Goal: Check status: Check status

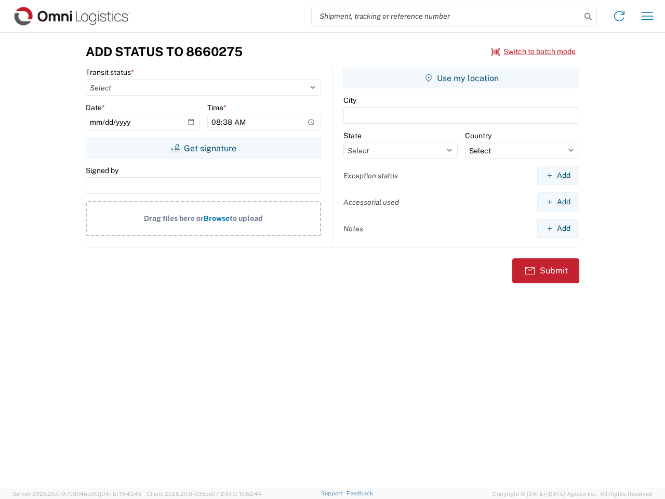
click at [446, 16] on input "search" at bounding box center [446, 16] width 269 height 20
click at [588, 17] on icon at bounding box center [588, 16] width 15 height 15
click at [619, 16] on icon at bounding box center [619, 16] width 17 height 17
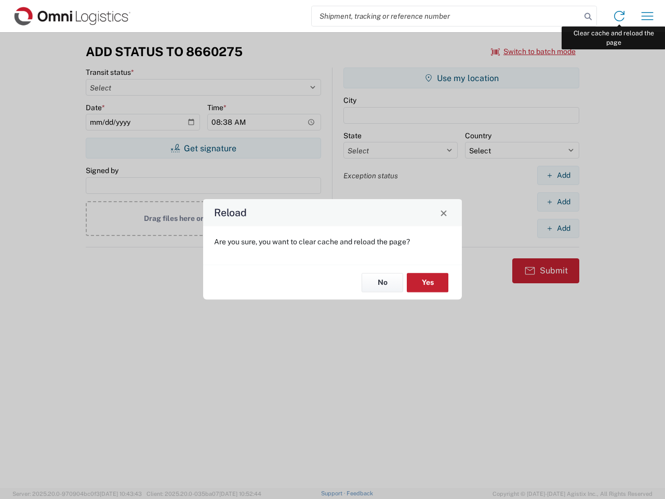
click at [647, 16] on div "Reload Are you sure, you want to clear cache and reload the page? No Yes" at bounding box center [332, 249] width 665 height 499
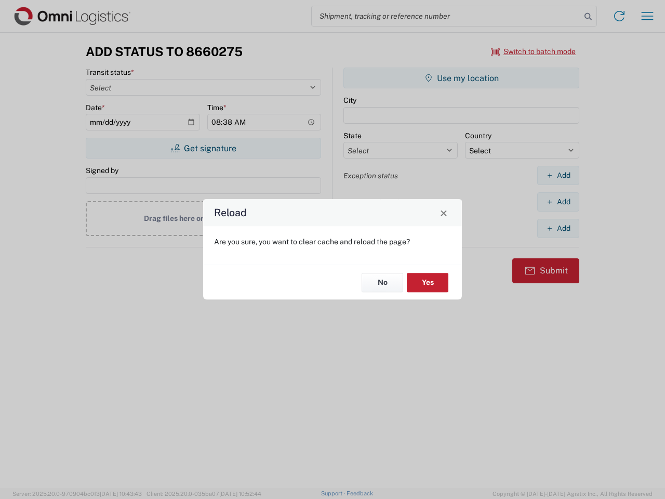
click at [534, 51] on div "Reload Are you sure, you want to clear cache and reload the page? No Yes" at bounding box center [332, 249] width 665 height 499
click at [203, 148] on div "Reload Are you sure, you want to clear cache and reload the page? No Yes" at bounding box center [332, 249] width 665 height 499
click at [461, 78] on div "Reload Are you sure, you want to clear cache and reload the page? No Yes" at bounding box center [332, 249] width 665 height 499
click at [558, 175] on div "Reload Are you sure, you want to clear cache and reload the page? No Yes" at bounding box center [332, 249] width 665 height 499
click at [558, 202] on div "Reload Are you sure, you want to clear cache and reload the page? No Yes" at bounding box center [332, 249] width 665 height 499
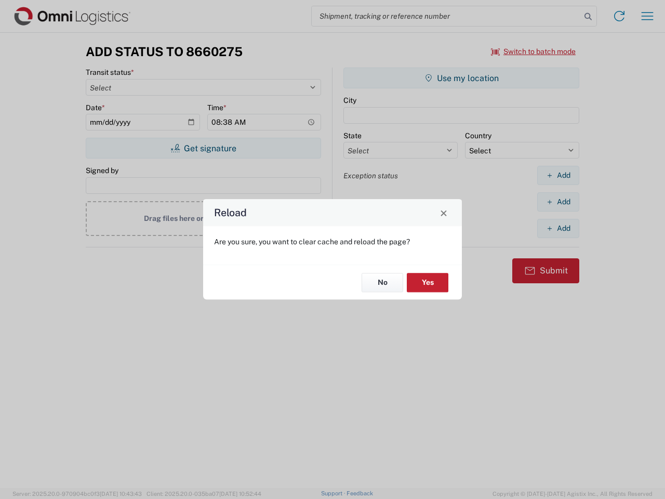
click at [558, 228] on div "Reload Are you sure, you want to clear cache and reload the page? No Yes" at bounding box center [332, 249] width 665 height 499
